Goal: Task Accomplishment & Management: Use online tool/utility

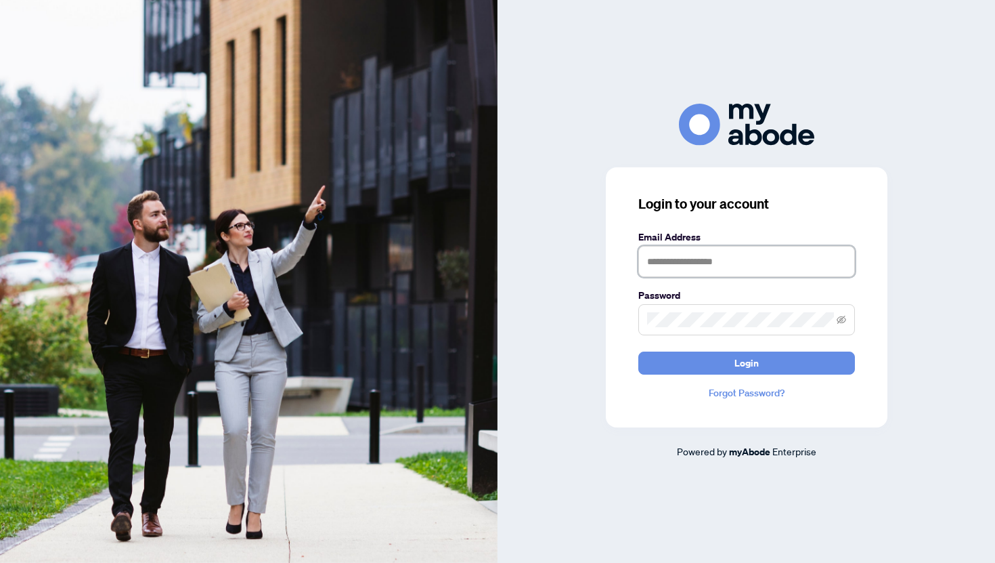
click at [706, 263] on input "text" at bounding box center [747, 261] width 217 height 31
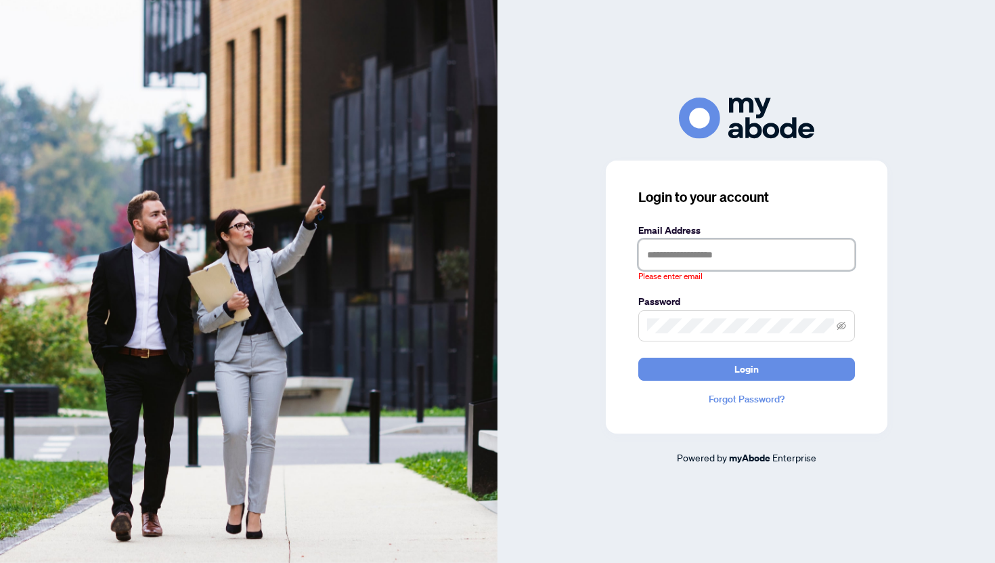
type input "**********"
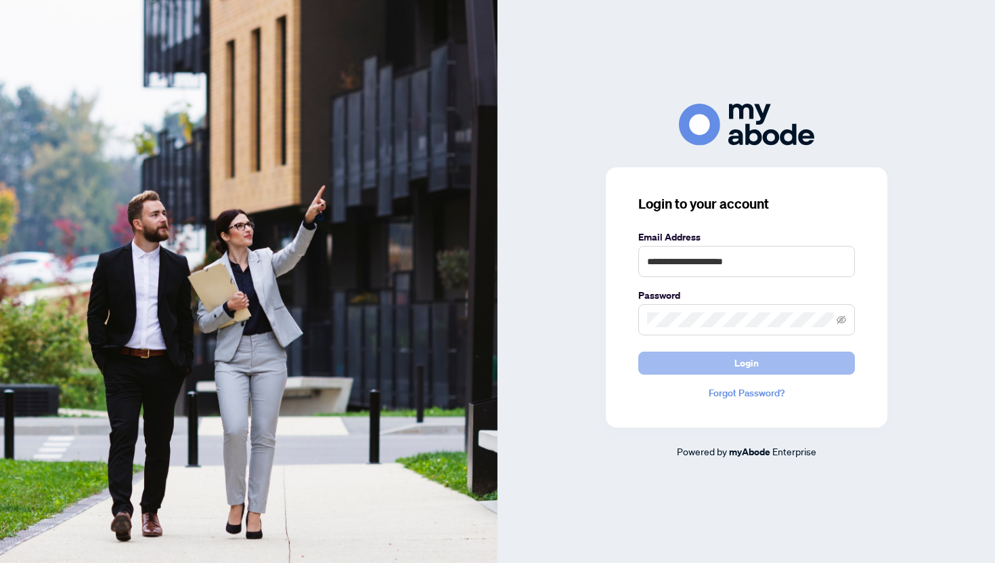
click at [705, 361] on button "Login" at bounding box center [747, 362] width 217 height 23
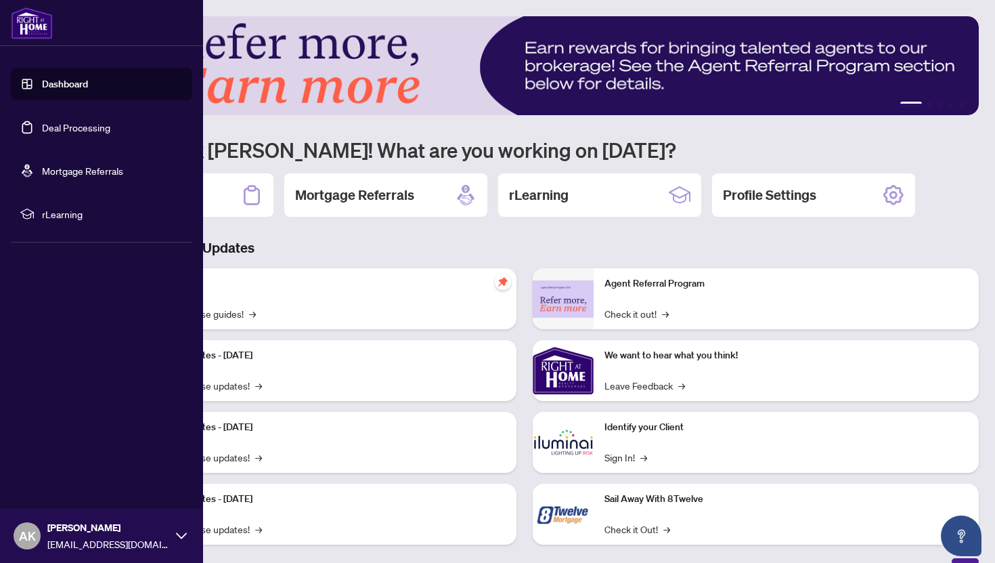
click at [53, 131] on link "Deal Processing" at bounding box center [76, 127] width 68 height 12
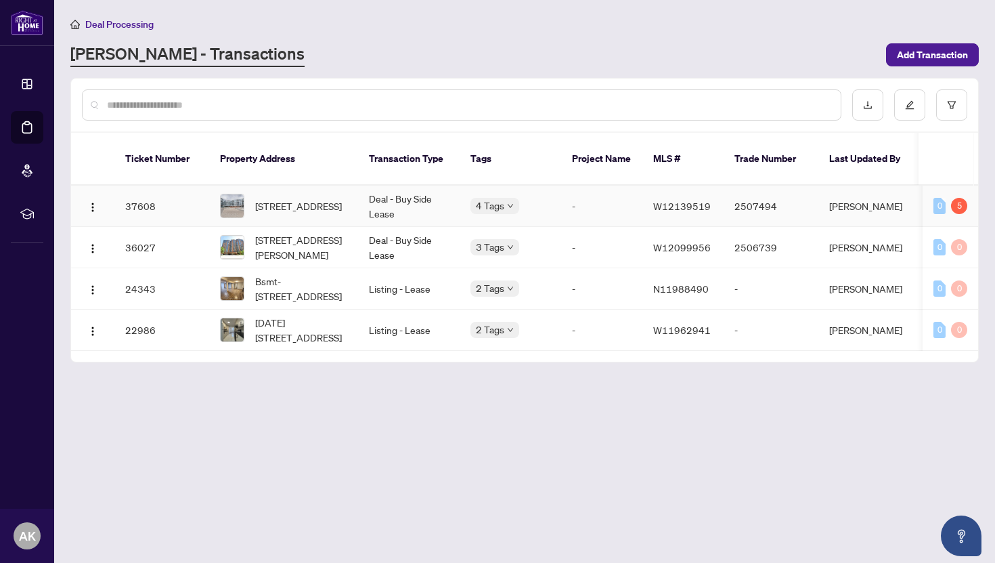
click at [877, 204] on td "[PERSON_NAME]" at bounding box center [870, 206] width 102 height 41
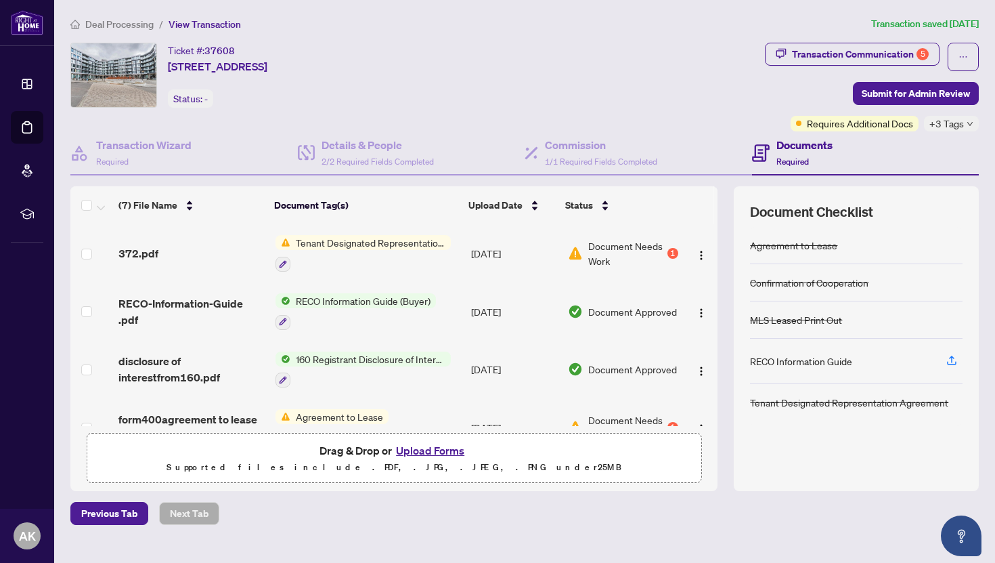
click at [668, 254] on div "1" at bounding box center [673, 253] width 11 height 11
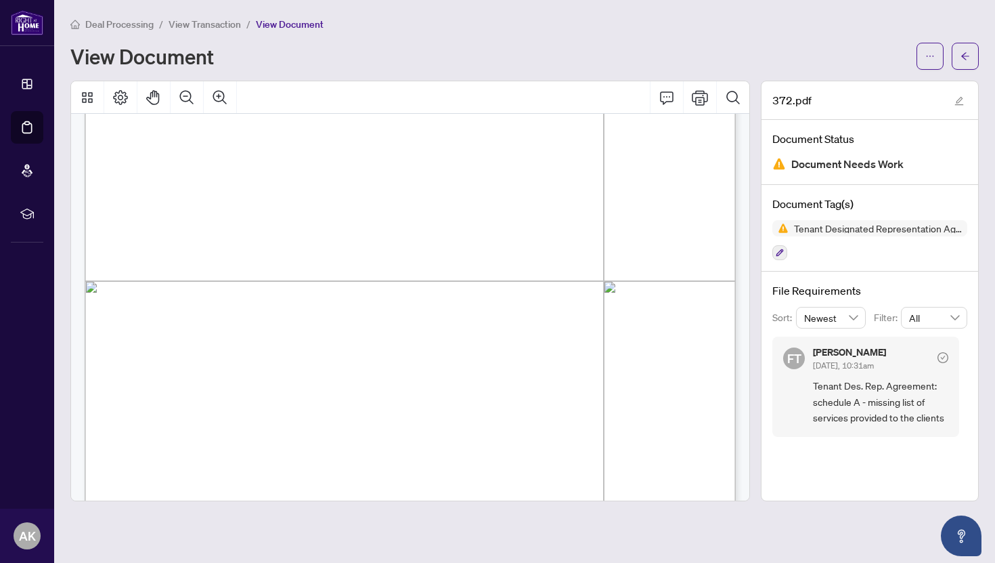
scroll to position [998, 0]
click at [481, 52] on div "View Document" at bounding box center [489, 56] width 838 height 22
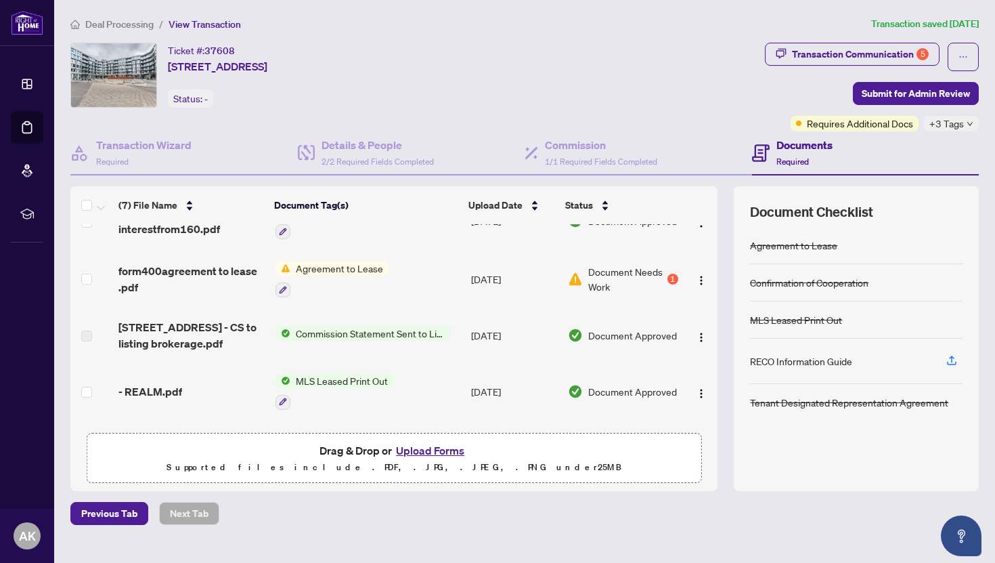
scroll to position [155, 0]
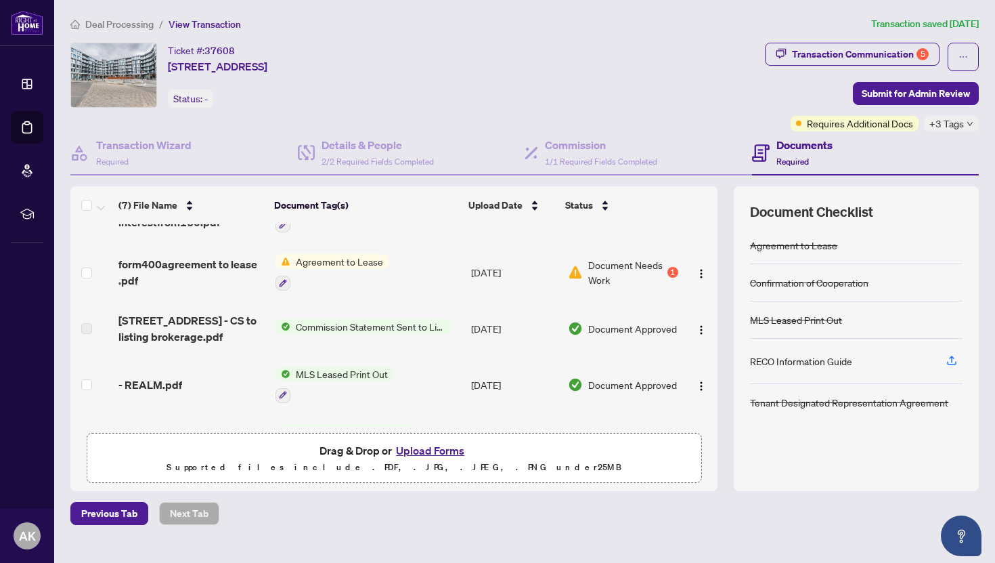
click at [634, 282] on span "Document Needs Work" at bounding box center [626, 272] width 77 height 30
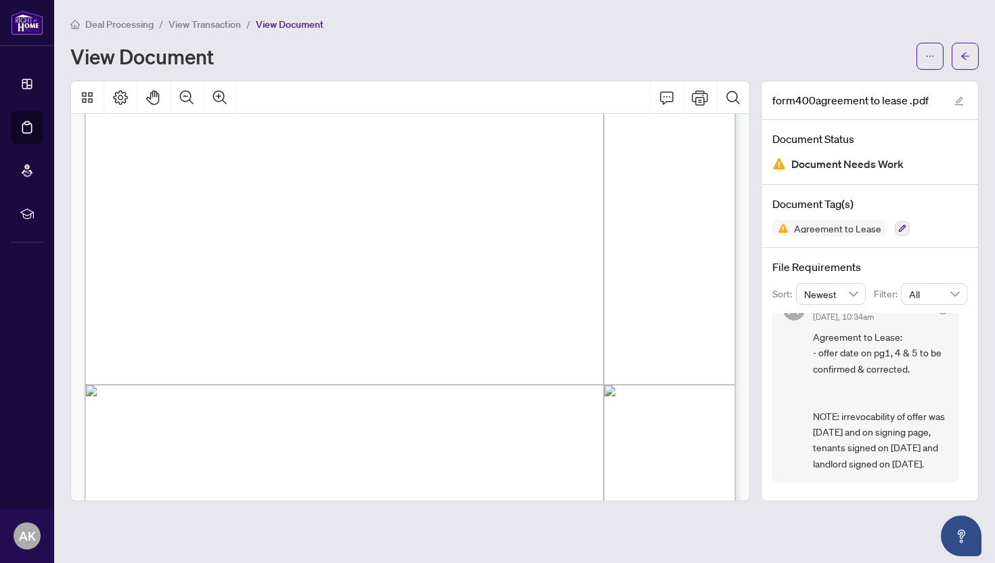
scroll to position [2821, 0]
